Goal: Task Accomplishment & Management: Manage account settings

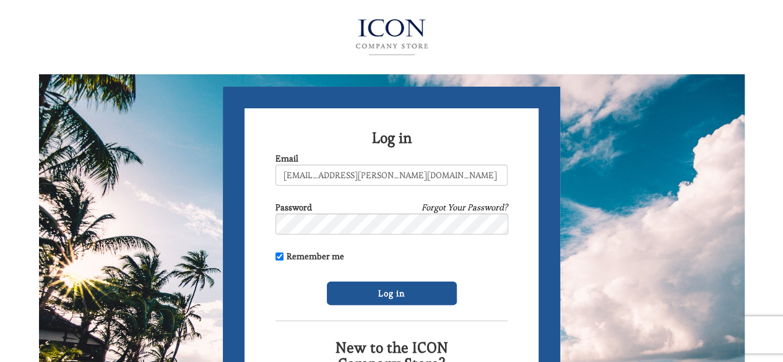
type input "[EMAIL_ADDRESS][PERSON_NAME][DOMAIN_NAME]"
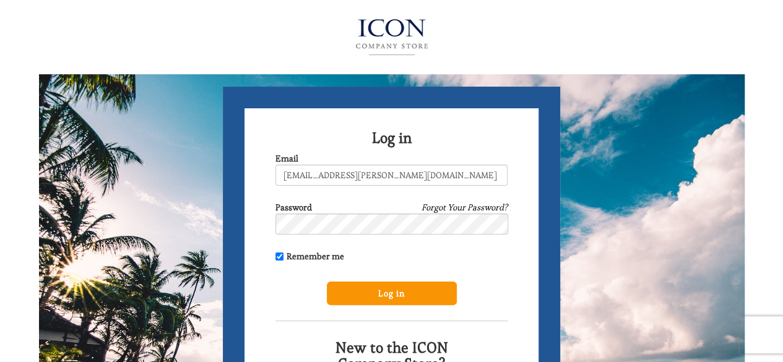
click at [347, 287] on input "Log in" at bounding box center [392, 294] width 130 height 24
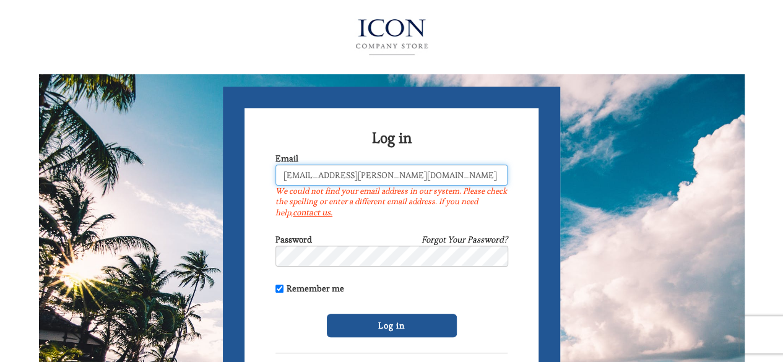
click at [344, 176] on input "[EMAIL_ADDRESS][PERSON_NAME][DOMAIN_NAME]" at bounding box center [392, 175] width 232 height 21
drag, startPoint x: 422, startPoint y: 179, endPoint x: 368, endPoint y: 184, distance: 54.7
click at [368, 184] on input "[EMAIL_ADDRESS][PERSON_NAME][DOMAIN_NAME]" at bounding box center [392, 175] width 232 height 21
type input "mackinnley.ketcham@omc.com"
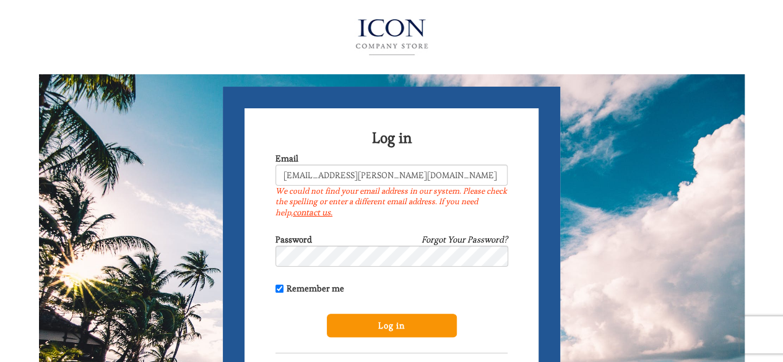
click at [357, 323] on input "Log in" at bounding box center [392, 326] width 130 height 24
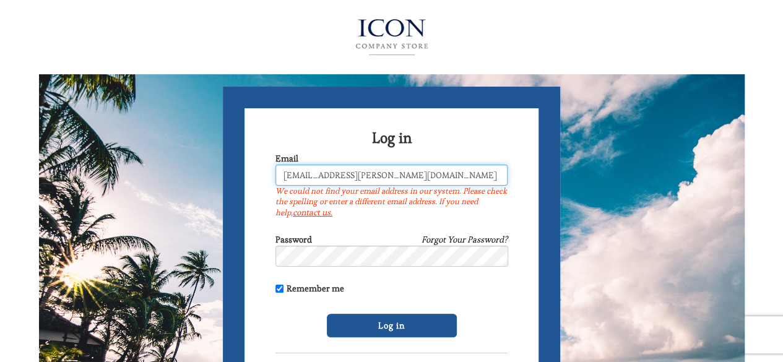
drag, startPoint x: 363, startPoint y: 176, endPoint x: 331, endPoint y: 177, distance: 31.6
click at [331, 177] on input "mackinnley.ketcham@omc.com" at bounding box center [392, 175] width 232 height 21
